Goal: Check status: Verify the current state of an ongoing process or item

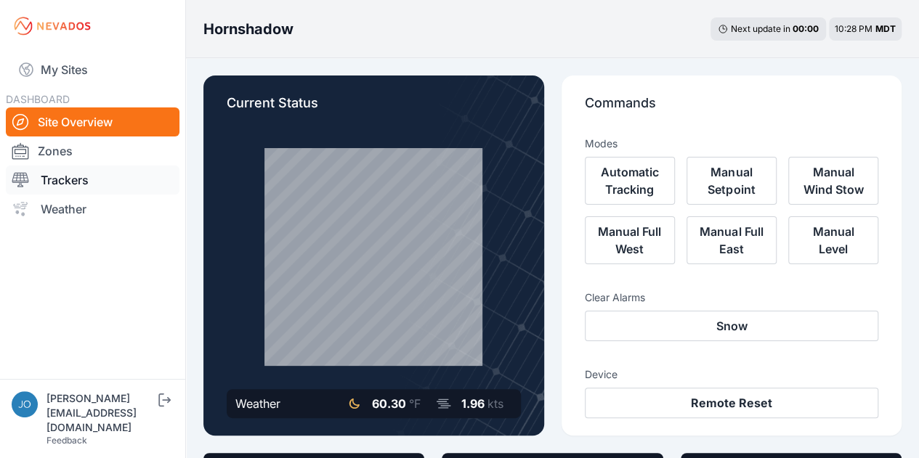
click at [57, 181] on link "Trackers" at bounding box center [93, 180] width 174 height 29
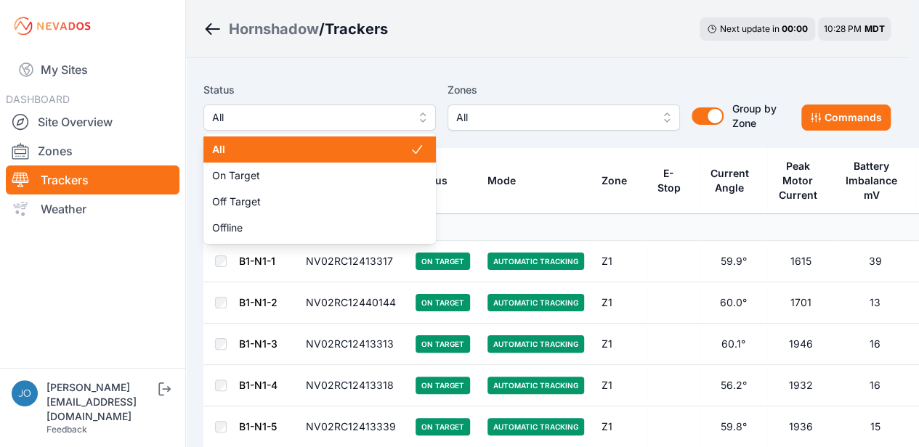
click at [267, 107] on button "All" at bounding box center [319, 118] width 232 height 26
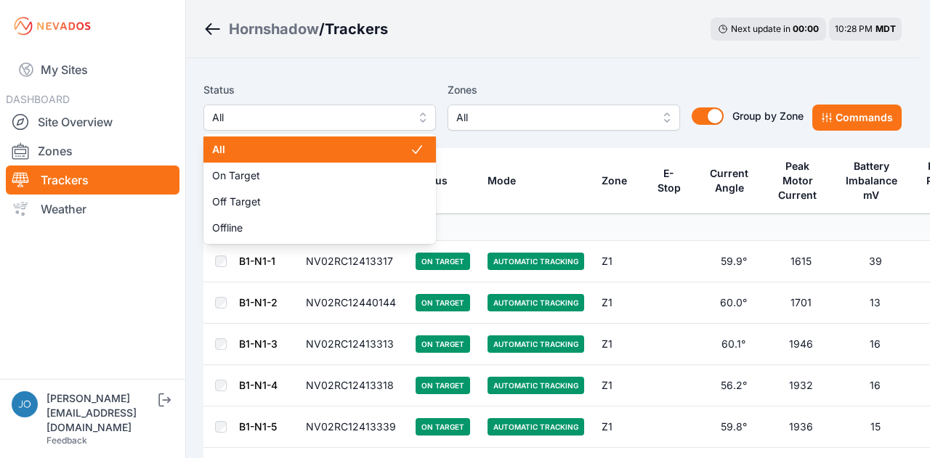
click at [468, 114] on div "Status All All On Target Off Target Offline Zones All Group by Zone Group by Zo…" at bounding box center [503, 105] width 600 height 49
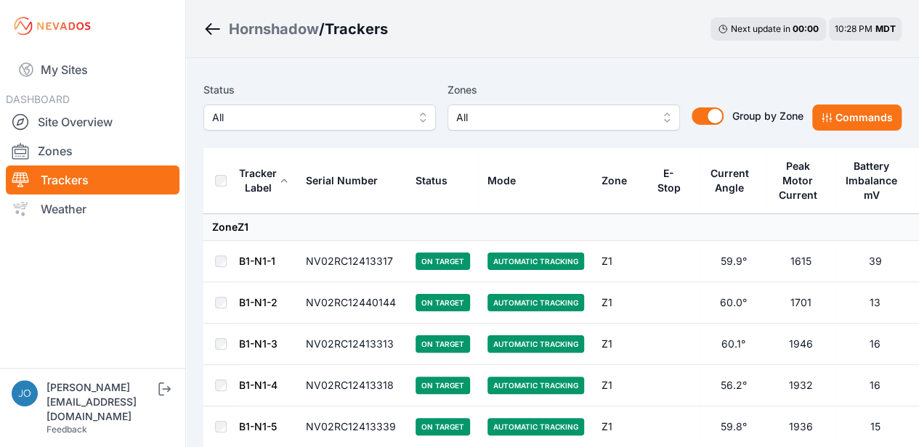
click at [468, 114] on span "All" at bounding box center [553, 117] width 195 height 17
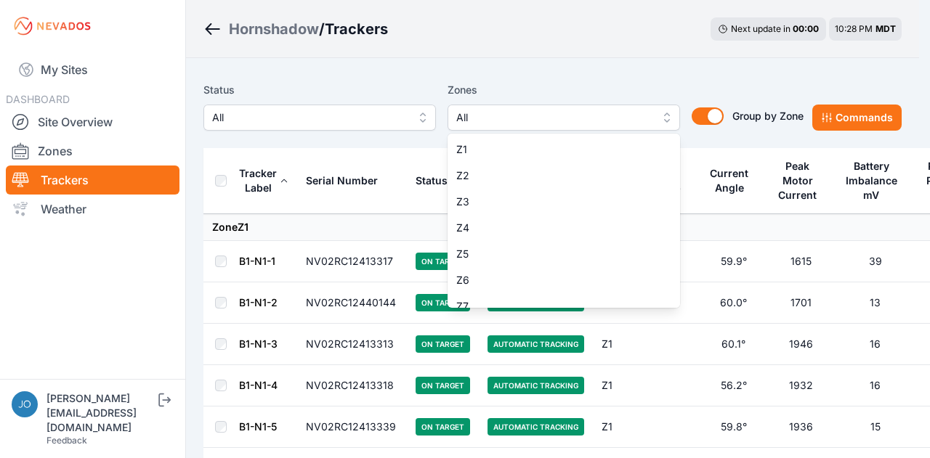
click at [706, 115] on div "Status All Zones All Z1 Z2 Z3 Z4 Z5 Z6 Z7 Z8 Z9 Z10 Z11 Z12 Z13 Z14 Z15 Z16 Z17…" at bounding box center [503, 105] width 600 height 49
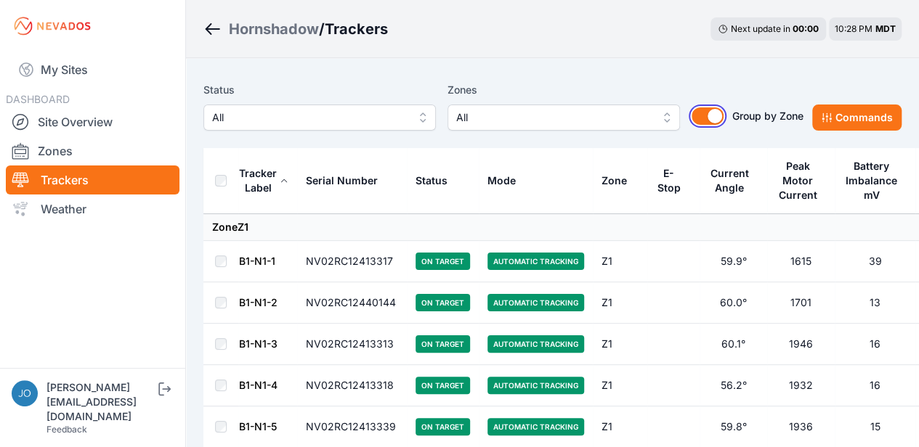
click at [706, 115] on button "Group by Zone" at bounding box center [707, 115] width 32 height 17
click at [847, 113] on button "Commands" at bounding box center [856, 118] width 89 height 26
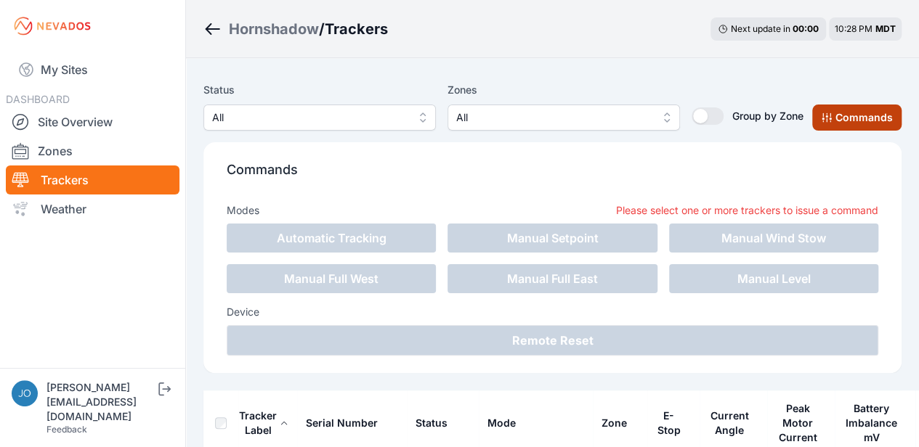
click at [847, 113] on button "Commands" at bounding box center [856, 118] width 89 height 26
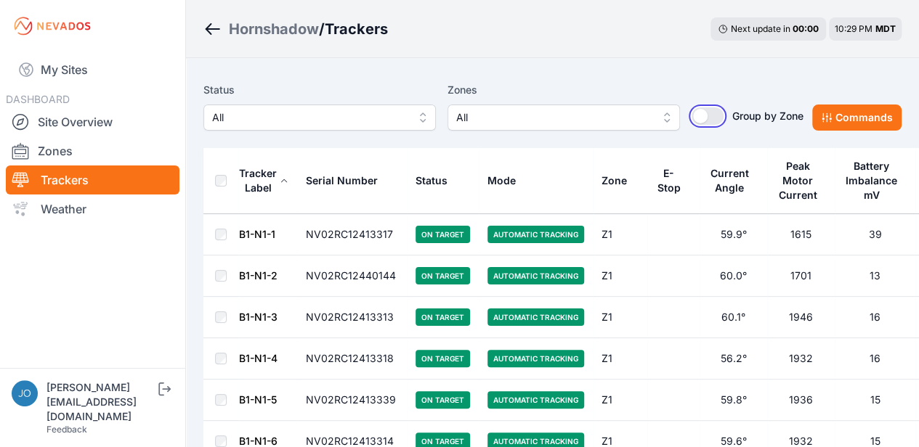
click at [710, 123] on button "Group by Zone" at bounding box center [707, 115] width 32 height 17
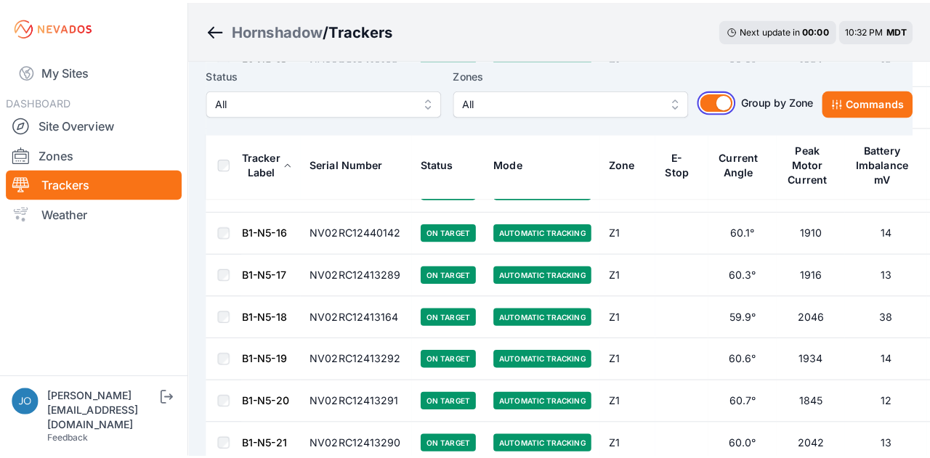
scroll to position [3153, 0]
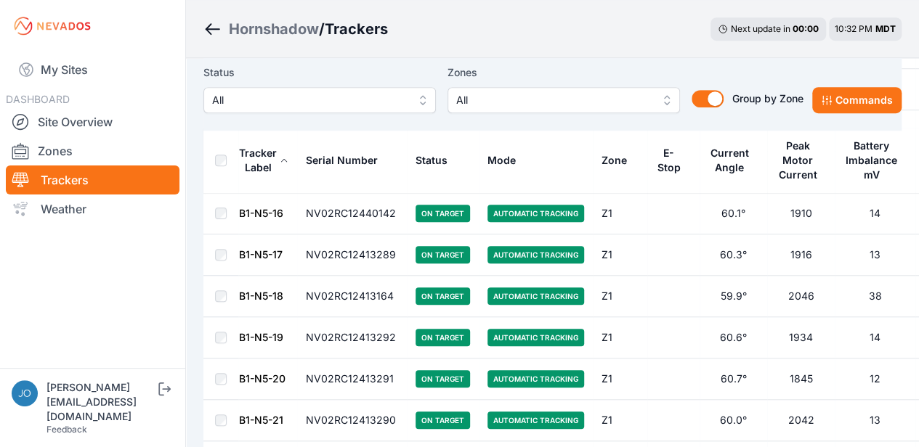
click at [514, 100] on span "All" at bounding box center [553, 100] width 195 height 17
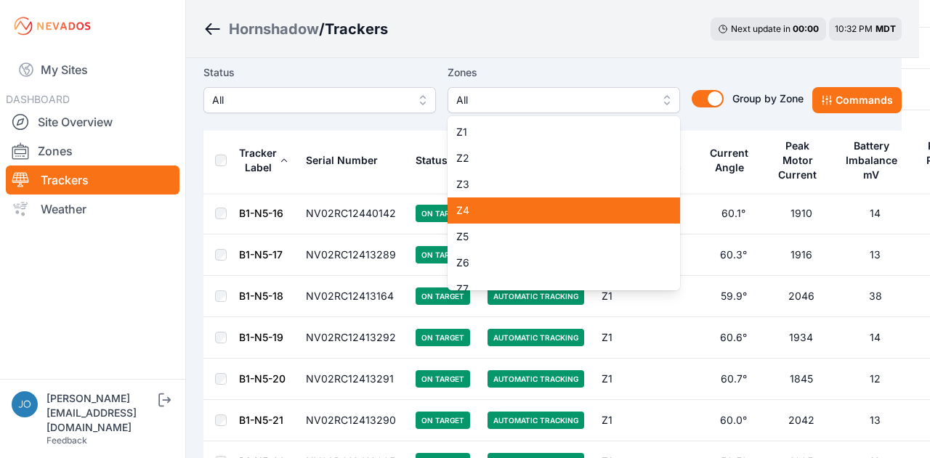
click at [479, 215] on span "Z4" at bounding box center [555, 210] width 198 height 15
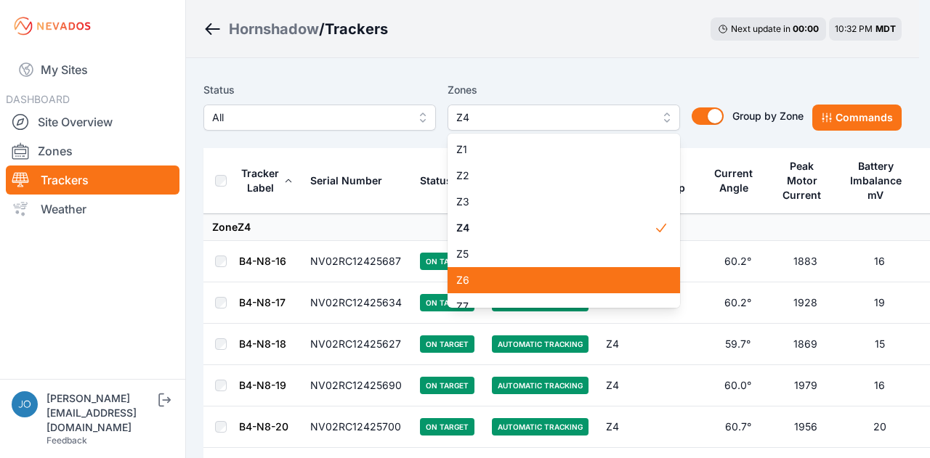
click at [476, 275] on span "Z6" at bounding box center [555, 280] width 198 height 15
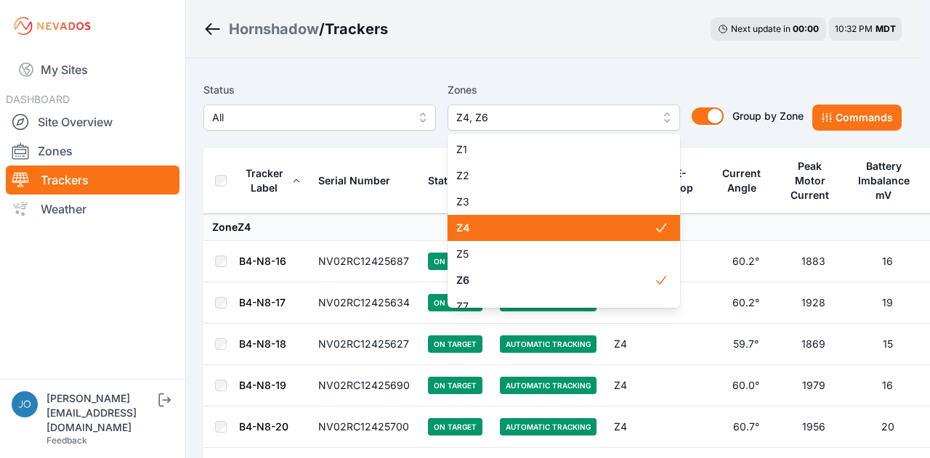
click at [487, 232] on span "Z4" at bounding box center [555, 228] width 198 height 15
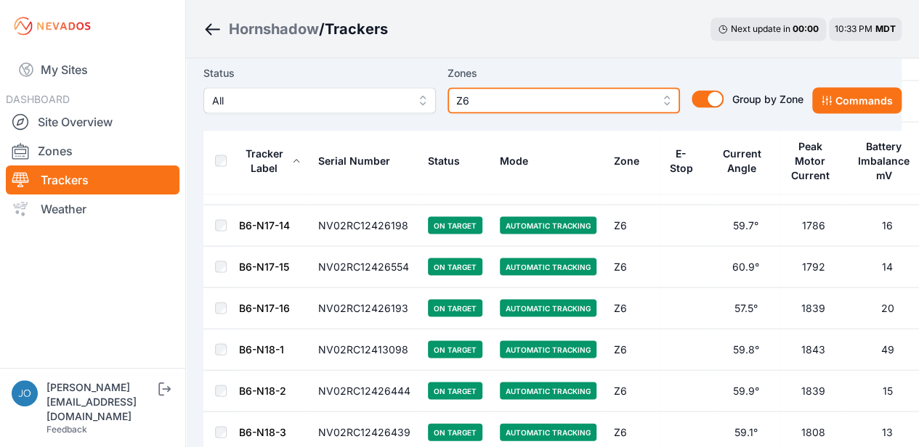
scroll to position [1318, 0]
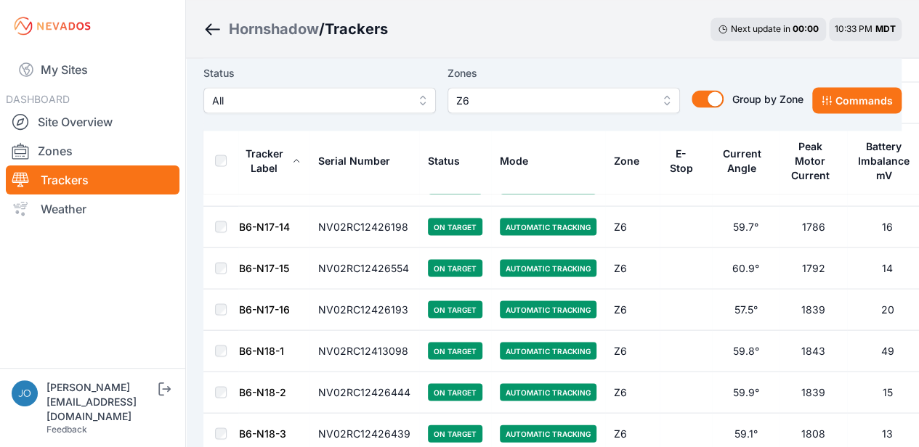
click at [227, 298] on td at bounding box center [220, 309] width 35 height 41
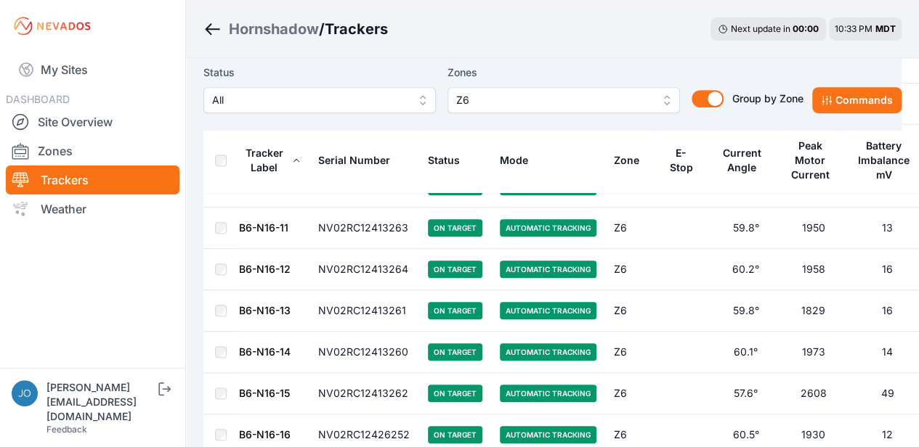
scroll to position [426, 0]
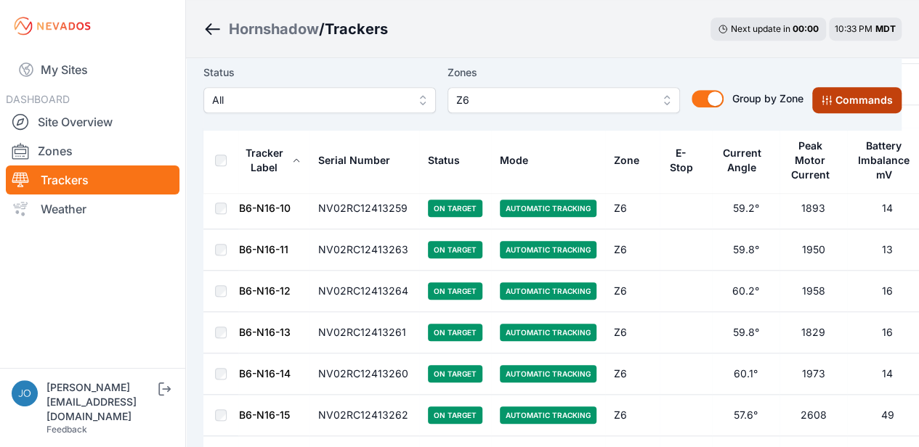
click at [840, 105] on button "Commands" at bounding box center [856, 100] width 89 height 26
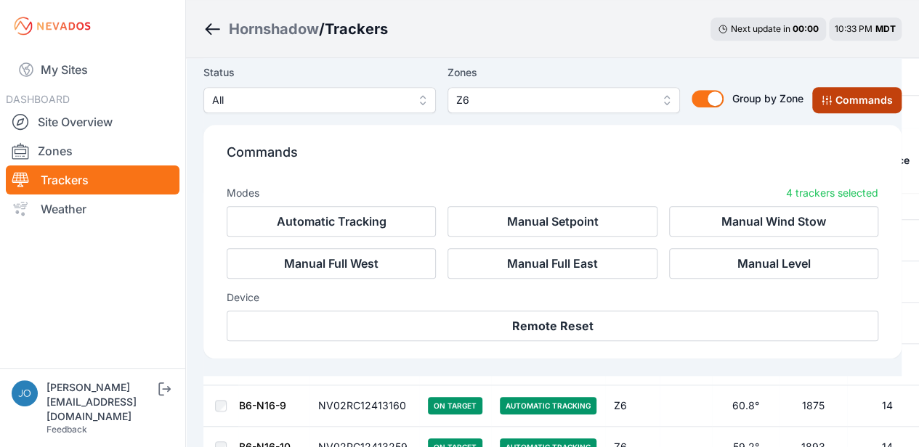
scroll to position [670, 0]
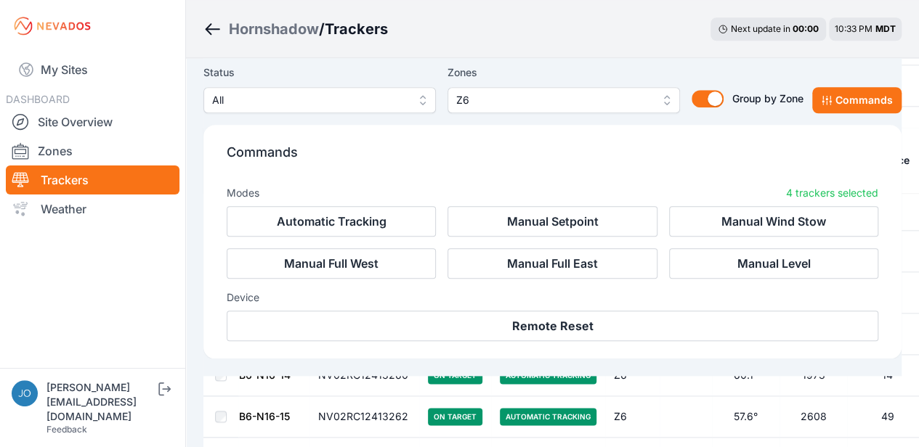
click at [214, 23] on icon "Breadcrumb" at bounding box center [212, 28] width 18 height 17
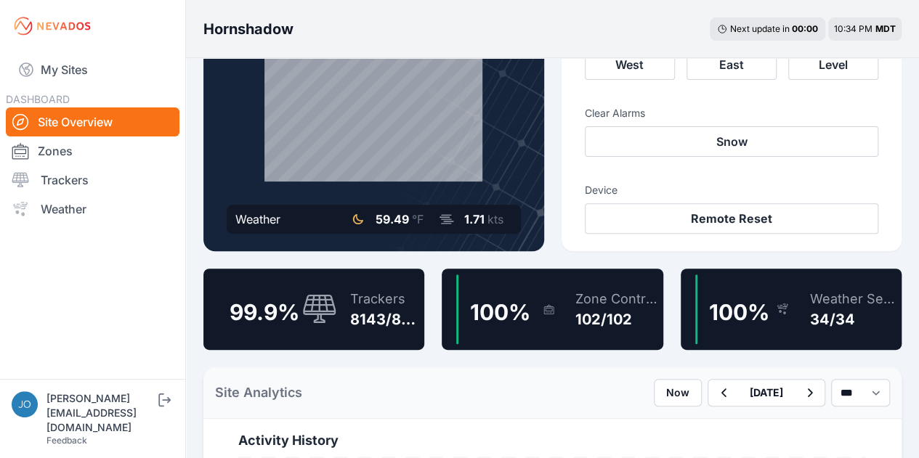
scroll to position [187, 0]
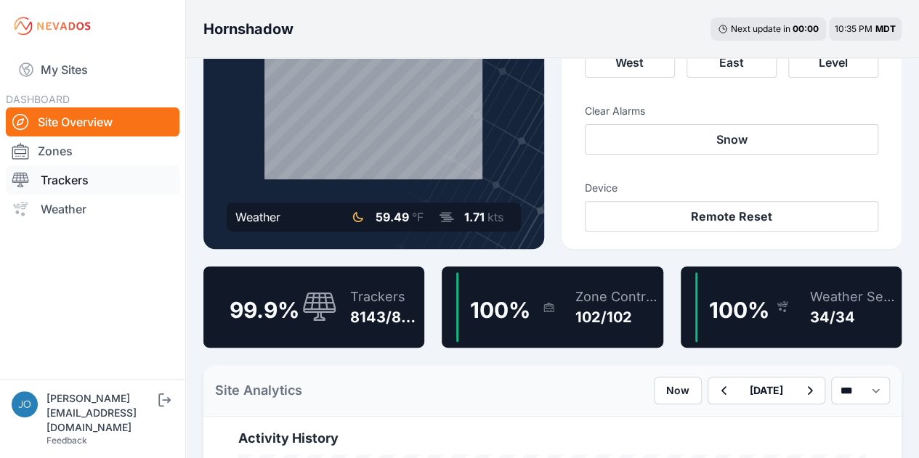
click at [36, 182] on div at bounding box center [26, 179] width 29 height 17
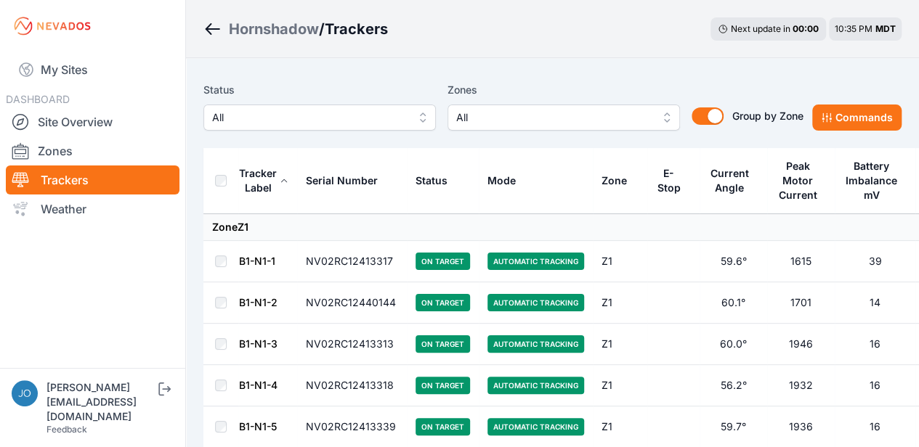
click at [498, 119] on span "All" at bounding box center [553, 117] width 195 height 17
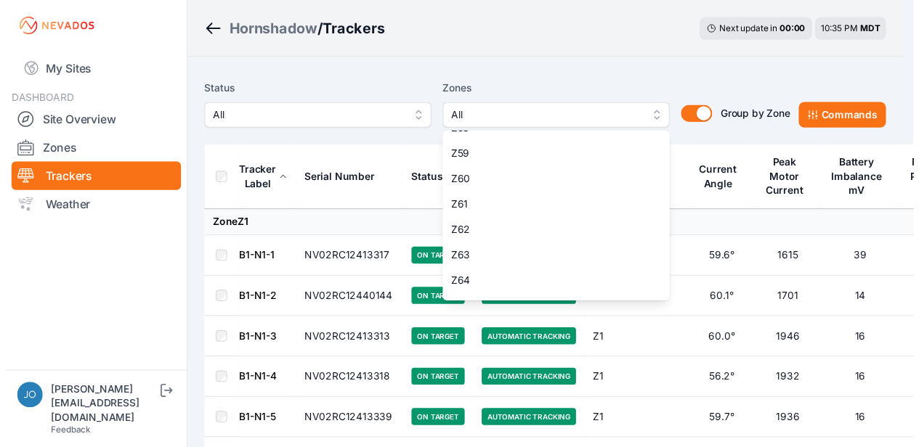
scroll to position [1515, 0]
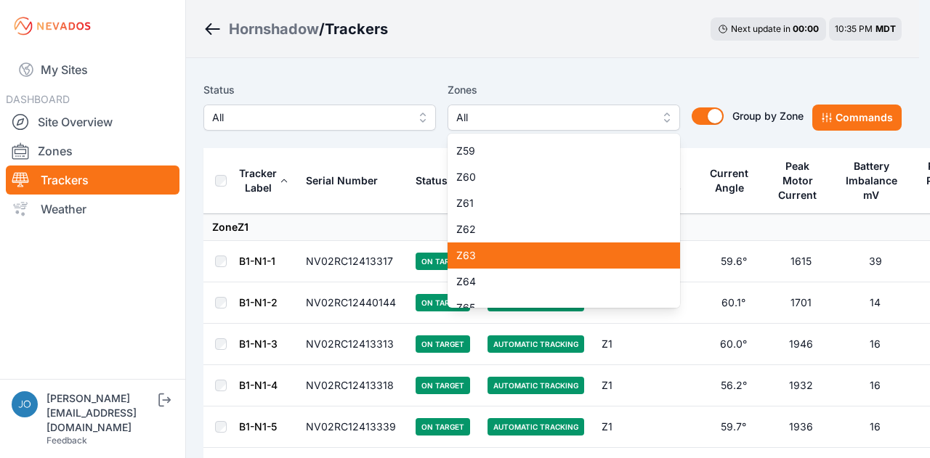
click at [497, 251] on span "Z63" at bounding box center [555, 255] width 198 height 15
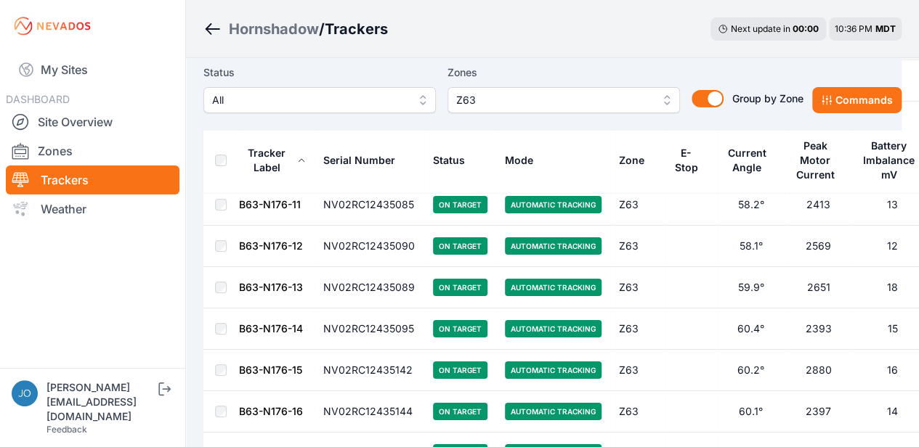
scroll to position [2462, 0]
